Goal: Download file/media

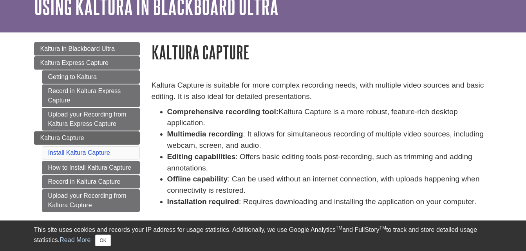
scroll to position [78, 0]
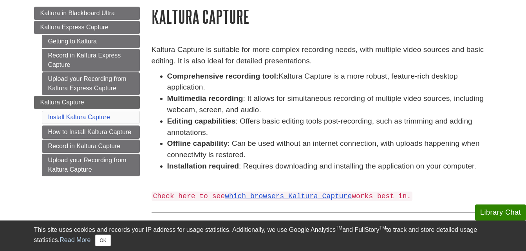
click at [470, 84] on li "Comprehensive recording tool: Kaltura Capture is a more robust, feature-rich de…" at bounding box center [329, 82] width 325 height 23
click at [417, 99] on li "Multimedia recording : It allows for simultaneous recording of multiple video s…" at bounding box center [329, 104] width 325 height 23
drag, startPoint x: 442, startPoint y: 72, endPoint x: 447, endPoint y: 70, distance: 5.1
click at [447, 70] on div "Kaltura Capture is suitable for more complex recording needs, with multiple vid…" at bounding box center [322, 124] width 341 height 160
drag, startPoint x: 447, startPoint y: 70, endPoint x: 423, endPoint y: 74, distance: 24.3
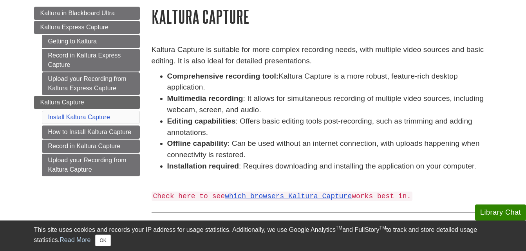
click at [424, 75] on li "Comprehensive recording tool: Kaltura Capture is a more robust, feature-rich de…" at bounding box center [329, 82] width 325 height 23
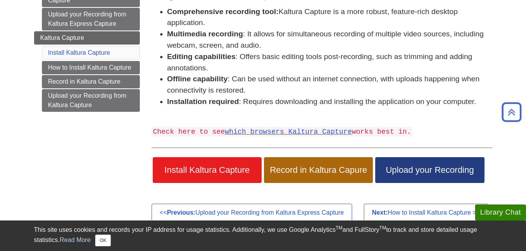
scroll to position [157, 0]
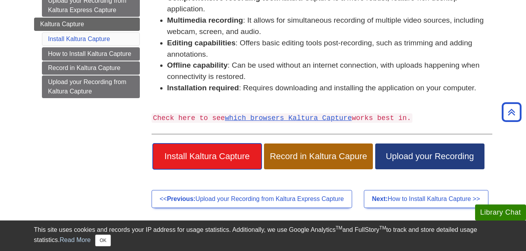
click at [214, 156] on span "Install Kaltura Capture" at bounding box center [207, 157] width 97 height 10
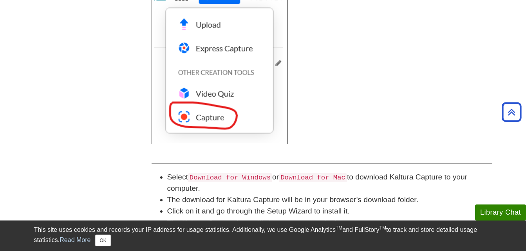
scroll to position [431, 0]
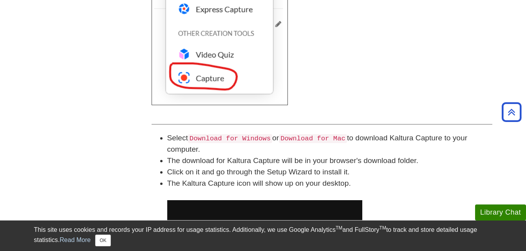
click at [228, 139] on code "Download for Windows" at bounding box center [230, 138] width 84 height 9
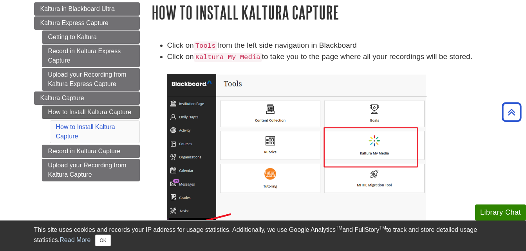
scroll to position [39, 0]
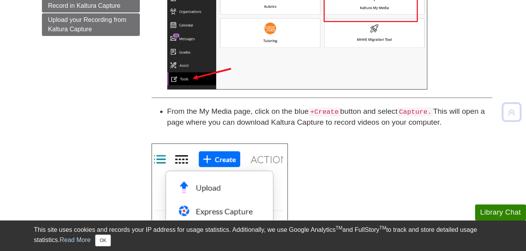
scroll to position [313, 0]
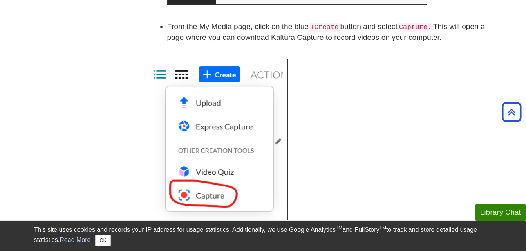
drag, startPoint x: 34, startPoint y: 87, endPoint x: 53, endPoint y: 69, distance: 26.3
click at [34, 87] on div "Menu Kaltura in Blackboard Ultra Kaltura Express Capture Getting to Kaltura Rec…" at bounding box center [263, 129] width 470 height 734
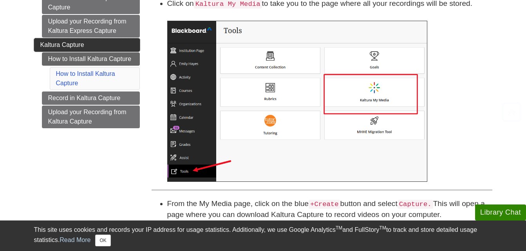
scroll to position [136, 0]
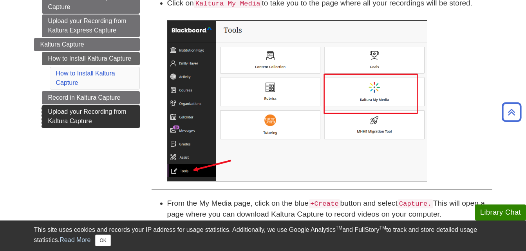
click at [105, 119] on link "Upload your Recording from Kaltura Capture" at bounding box center [91, 116] width 98 height 23
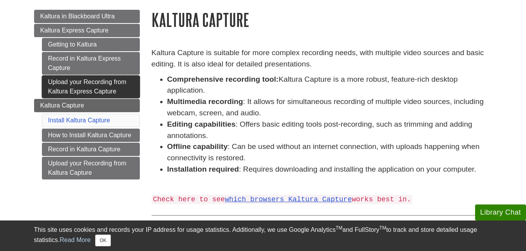
scroll to position [78, 0]
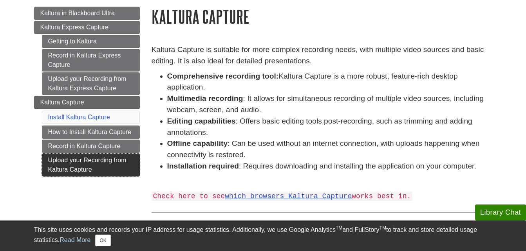
click at [129, 170] on link "Upload your Recording from Kaltura Capture" at bounding box center [91, 165] width 98 height 23
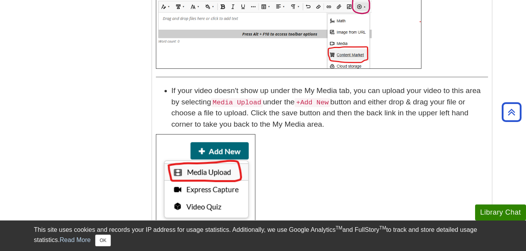
scroll to position [548, 0]
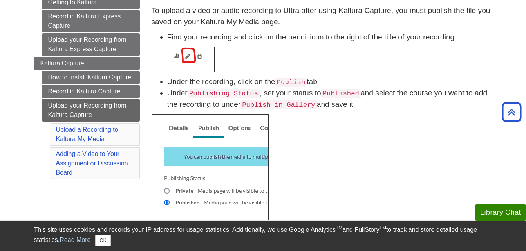
scroll to position [78, 0]
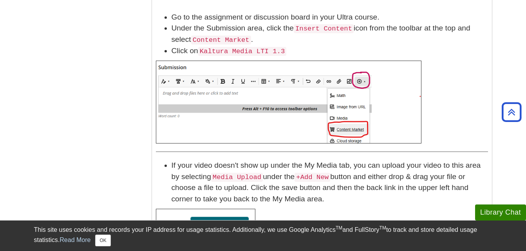
scroll to position [470, 0]
